Goal: Navigation & Orientation: Go to known website

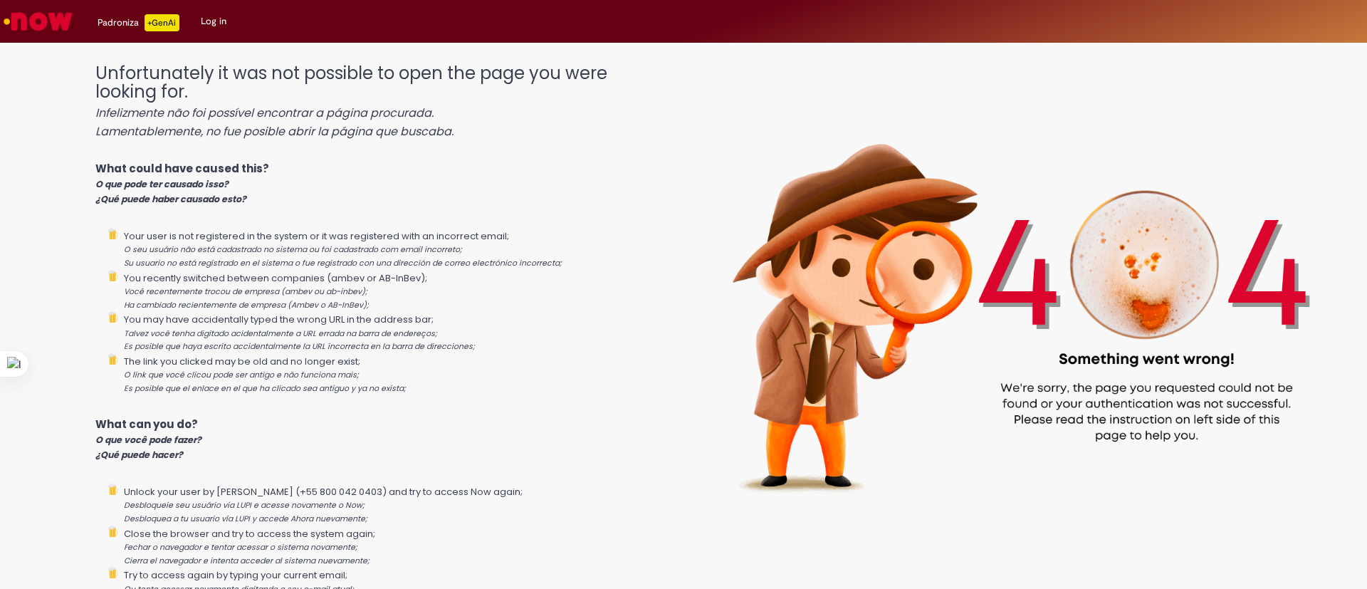
click at [207, 19] on link "Log in" at bounding box center [213, 21] width 47 height 43
